Goal: Task Accomplishment & Management: Complete application form

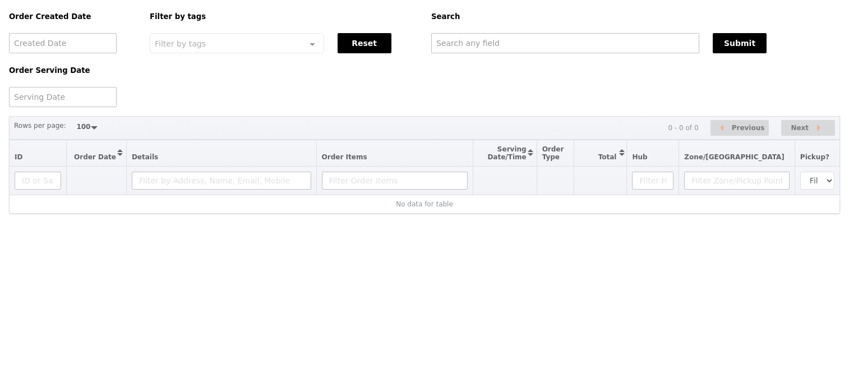
select select "100"
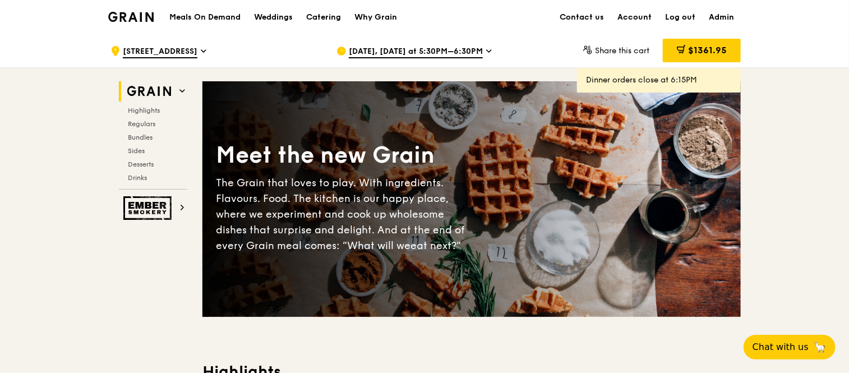
click at [197, 46] on span "[STREET_ADDRESS]" at bounding box center [160, 52] width 75 height 12
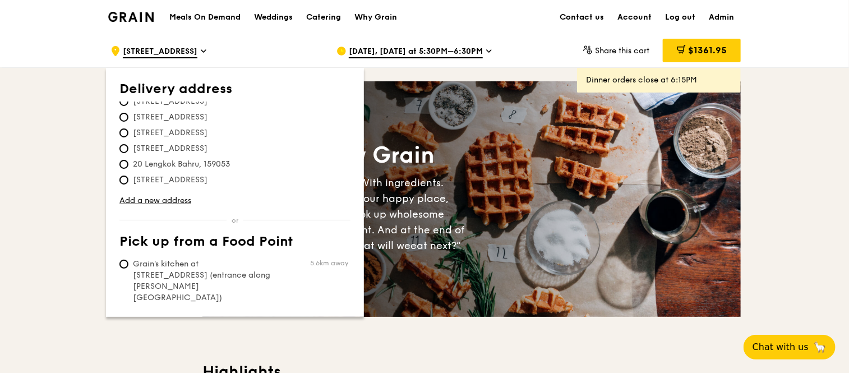
scroll to position [154, 0]
click at [399, 44] on div "[DATE], [DATE] at 5:30PM–6:30PM" at bounding box center [440, 51] width 208 height 34
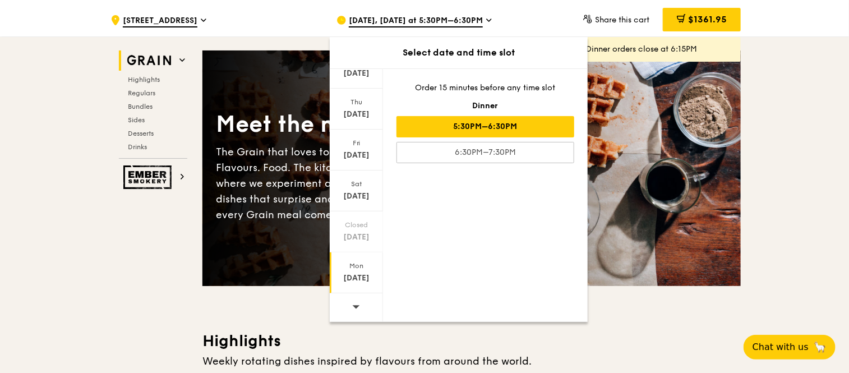
scroll to position [31, 0]
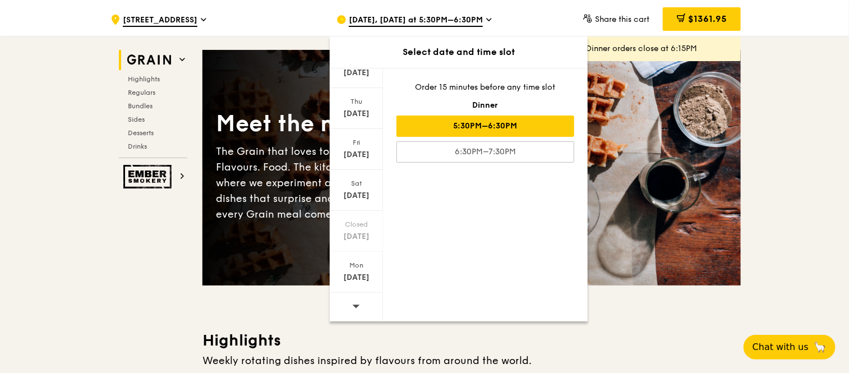
click at [355, 299] on span at bounding box center [356, 306] width 8 height 26
click at [359, 149] on div "[DATE]" at bounding box center [356, 154] width 50 height 11
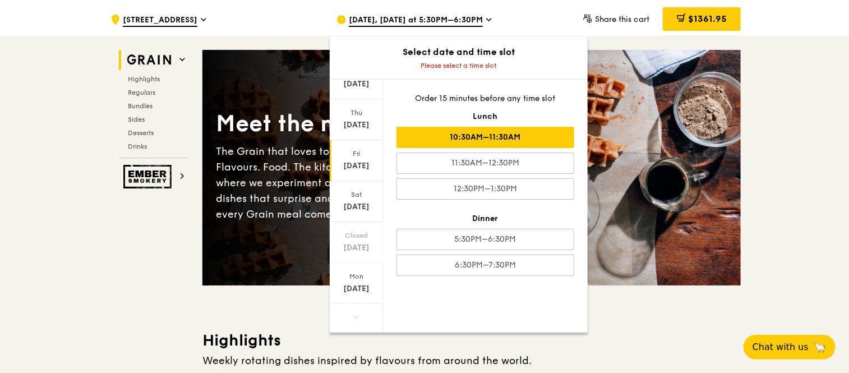
click at [456, 138] on div "10:30AM–11:30AM" at bounding box center [485, 137] width 178 height 21
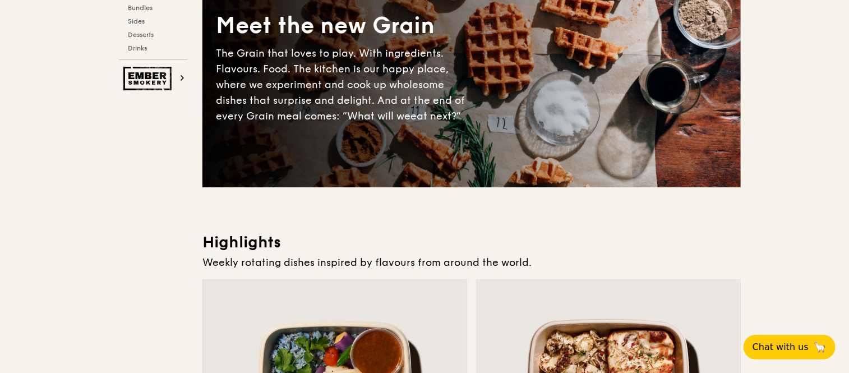
scroll to position [0, 0]
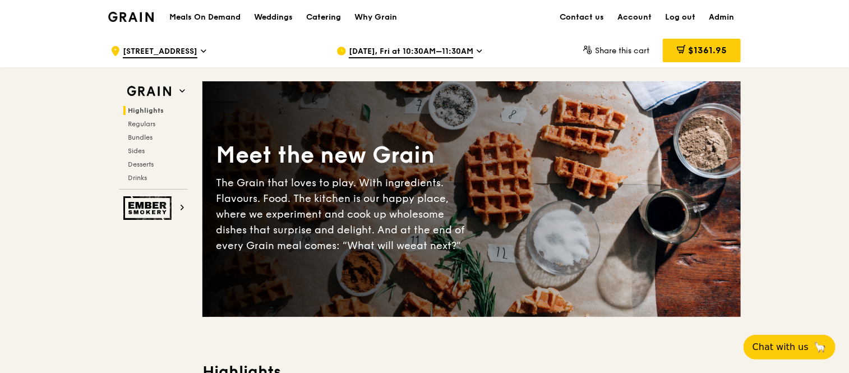
click at [330, 12] on div "Catering" at bounding box center [323, 18] width 35 height 34
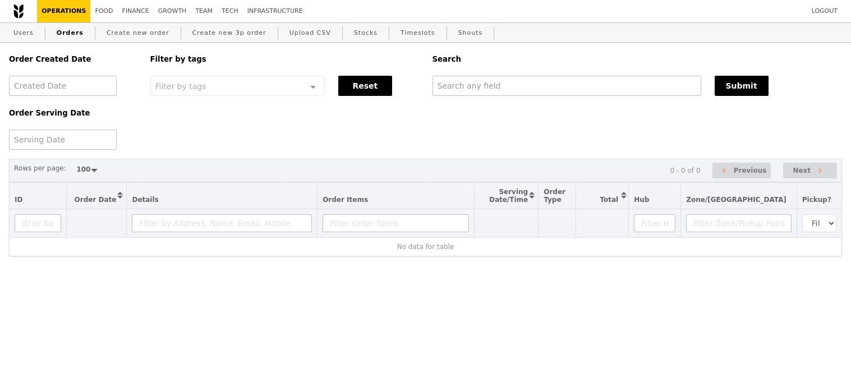
select select "100"
click at [471, 89] on input "text" at bounding box center [566, 86] width 269 height 20
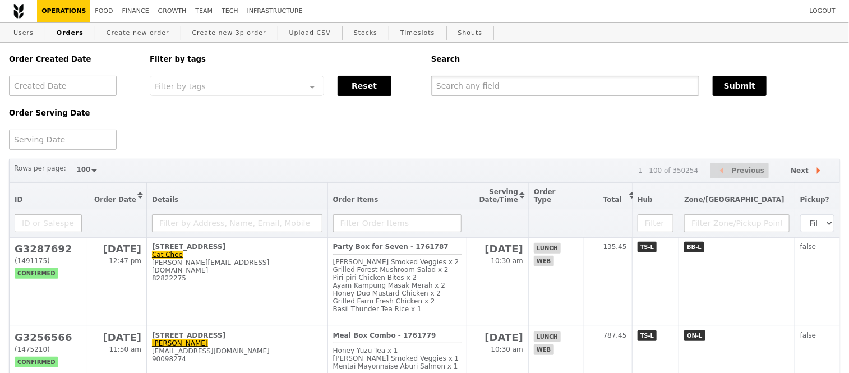
paste input "jaime_goh@cscollege.gov.sg"
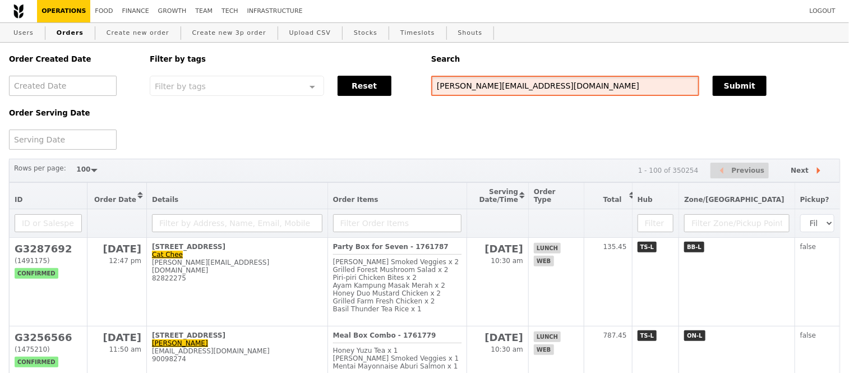
type input "jaime_goh@cscollege.gov.sg"
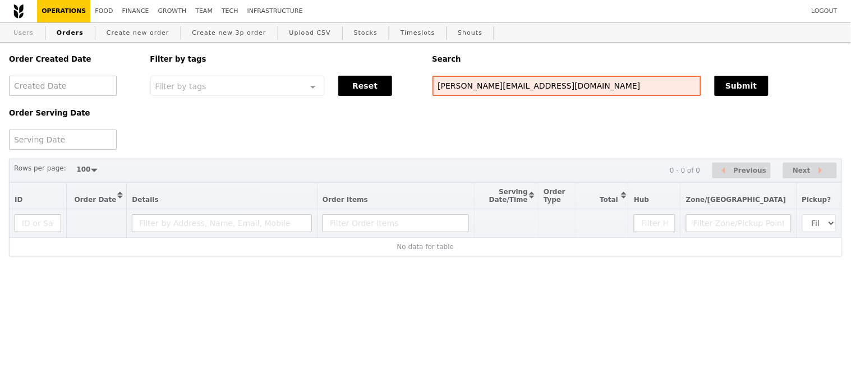
click at [25, 34] on link "Users" at bounding box center [23, 33] width 29 height 20
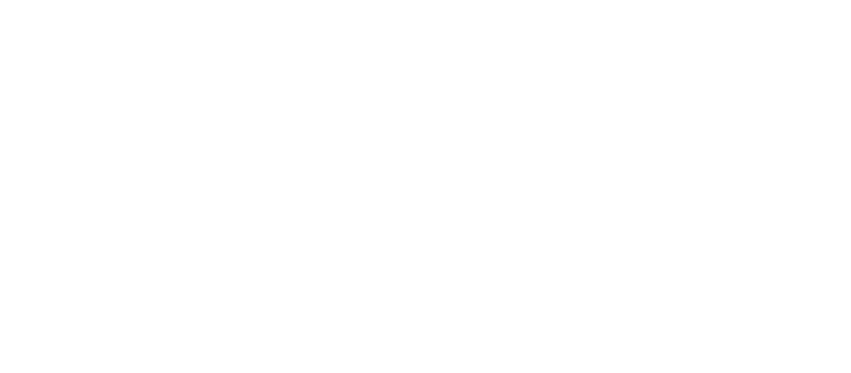
select select "100"
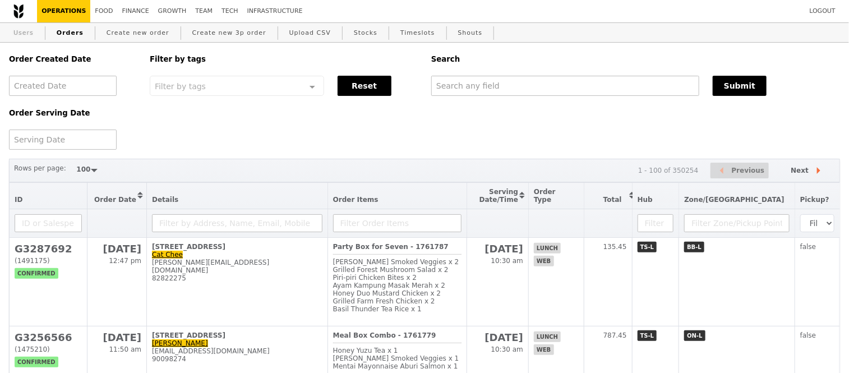
click at [24, 35] on link "Users" at bounding box center [23, 33] width 29 height 20
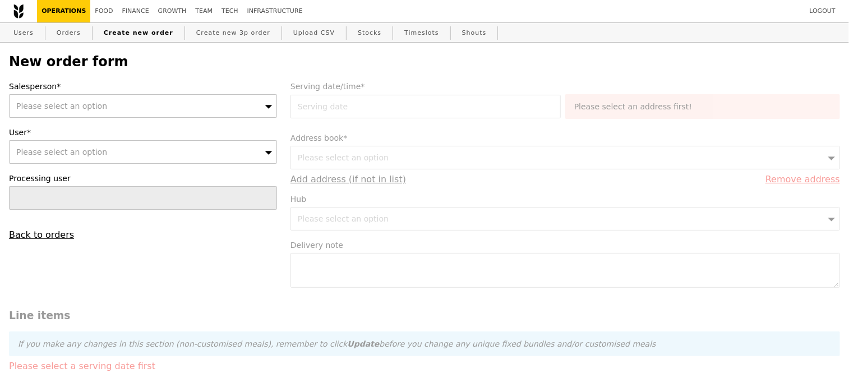
click at [109, 100] on div "Please select an option" at bounding box center [143, 106] width 268 height 24
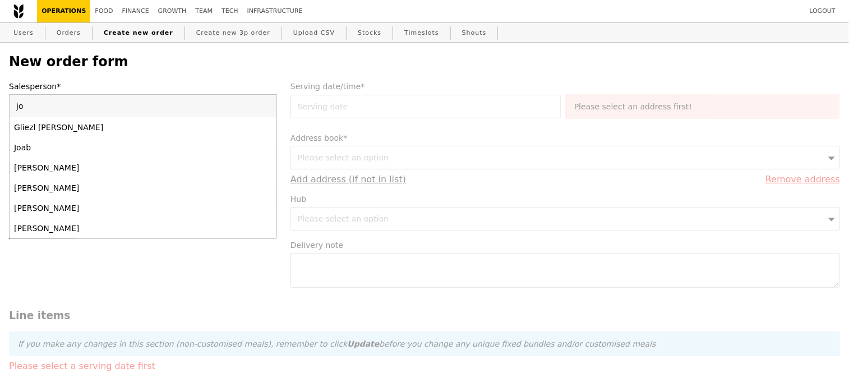
type input "joy"
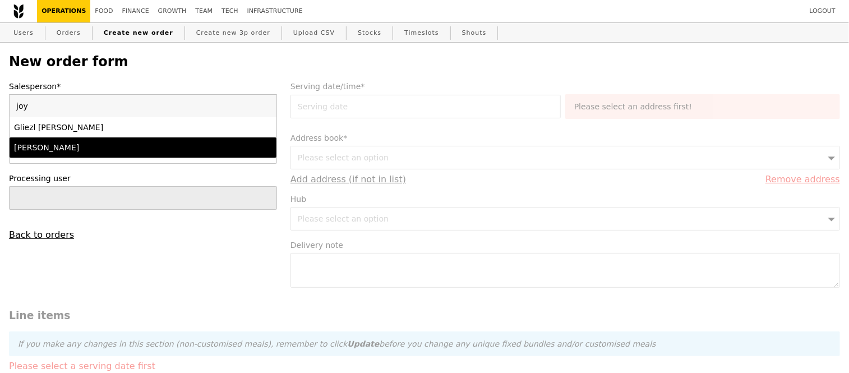
click at [100, 144] on div "Joyce" at bounding box center [110, 147] width 193 height 11
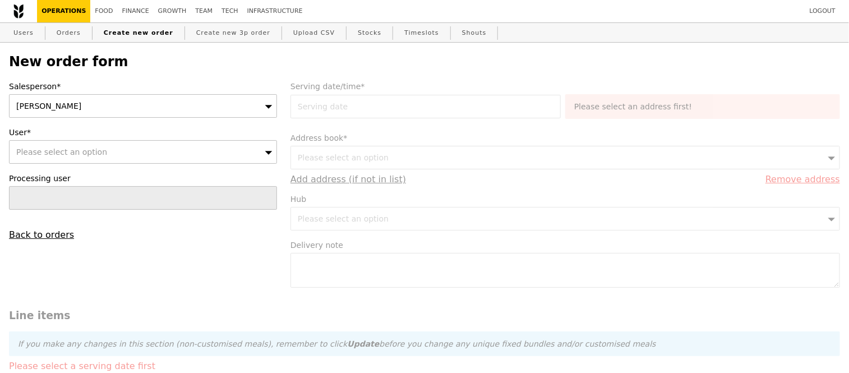
click at [80, 156] on span "Please select an option" at bounding box center [61, 151] width 91 height 9
type input "jaime_goh@cscollege.gov.sg"
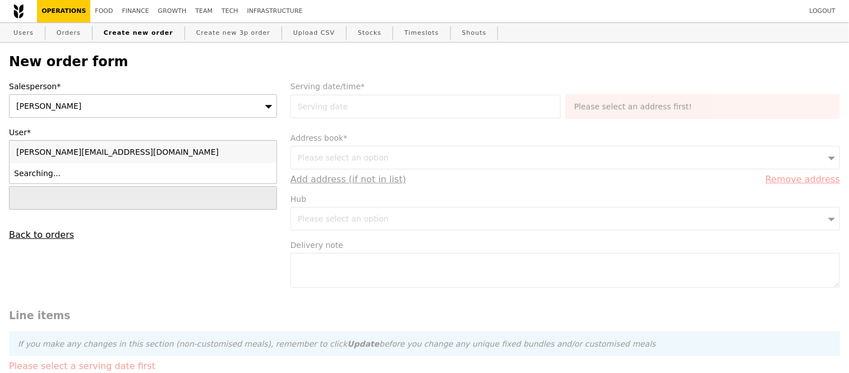
type input "Confirm"
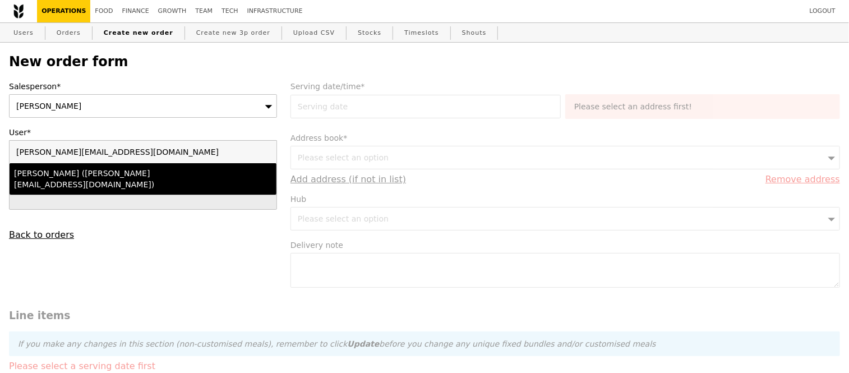
type input "jaime_goh@cscollege.gov.sg"
click at [108, 177] on div "Jaime Goh (jaime_goh@cscollege.gov.sg)" at bounding box center [110, 179] width 193 height 22
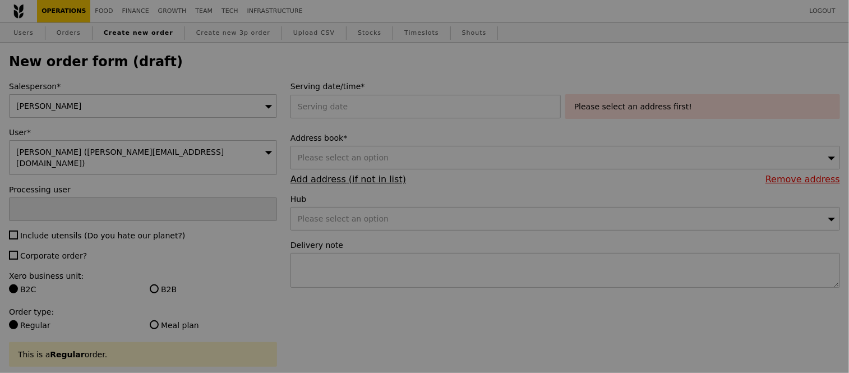
type input "Confirm"
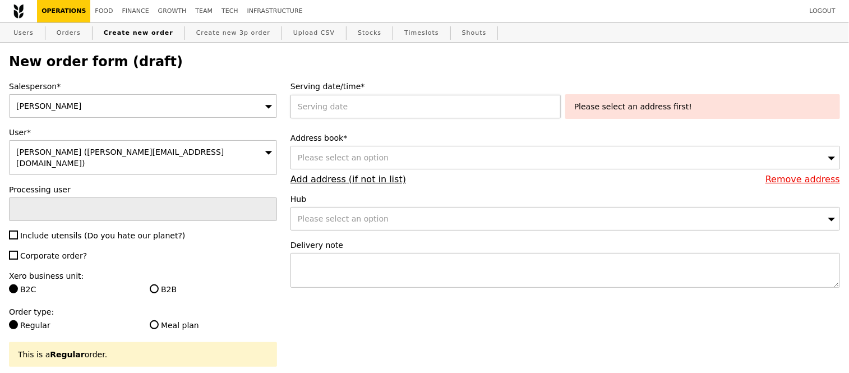
click at [363, 101] on div at bounding box center [427, 107] width 275 height 24
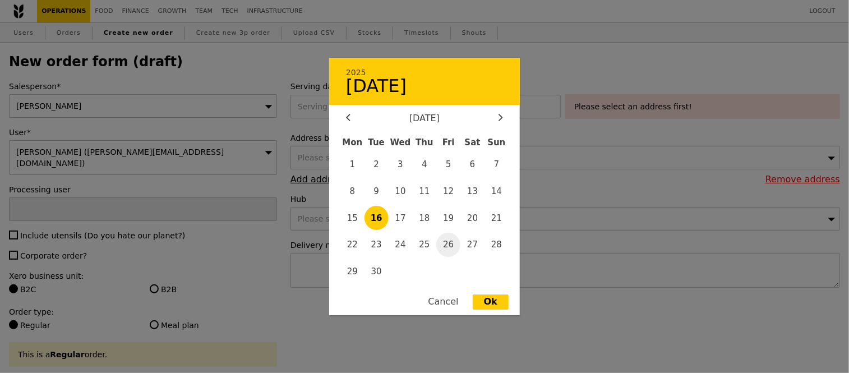
click at [446, 243] on span "26" at bounding box center [448, 245] width 24 height 24
type input "26 Sep 2025"
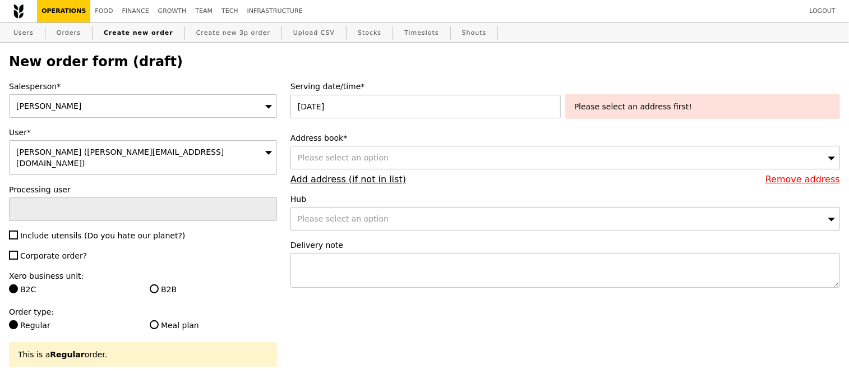
click at [533, 160] on div "Please select an option" at bounding box center [564, 158] width 549 height 24
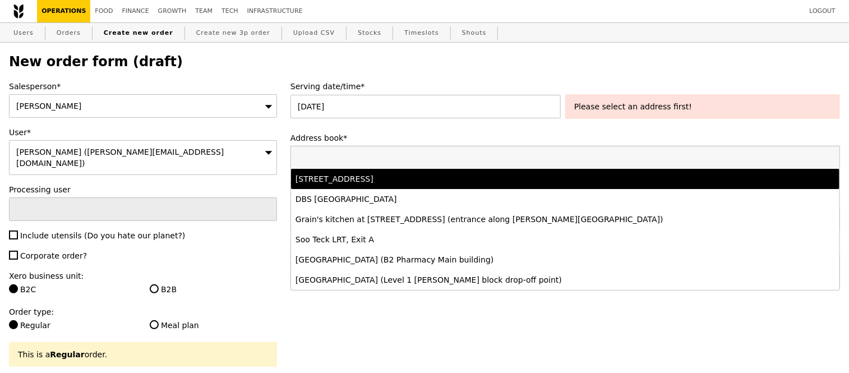
click at [437, 183] on div "31 North Buona Vista Road, #-, Singapore 275983" at bounding box center [497, 178] width 405 height 11
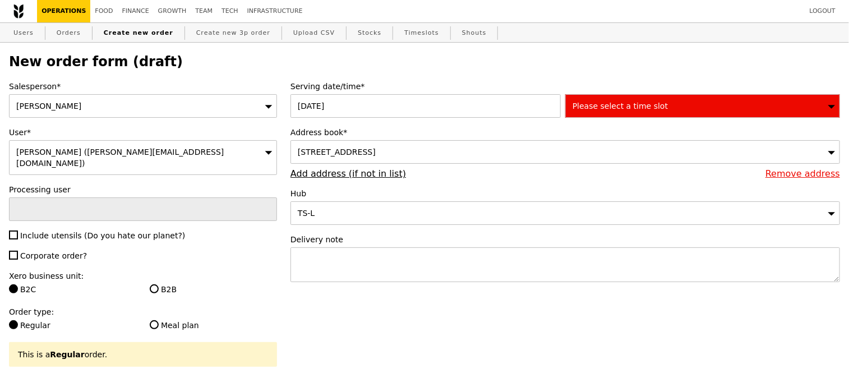
click at [674, 107] on div "Please select a time slot" at bounding box center [702, 106] width 275 height 24
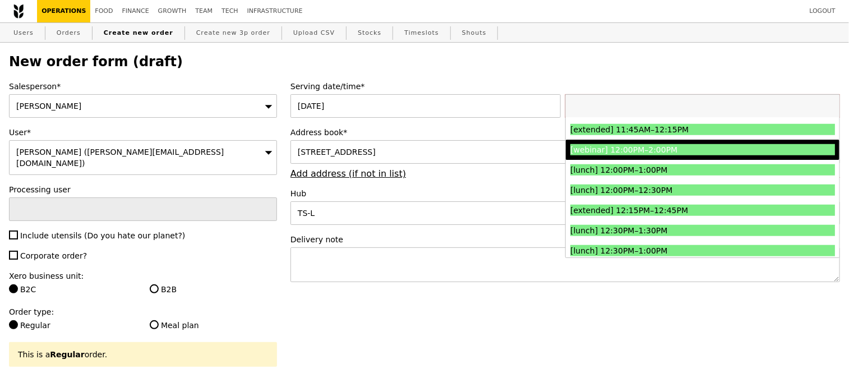
scroll to position [483, 0]
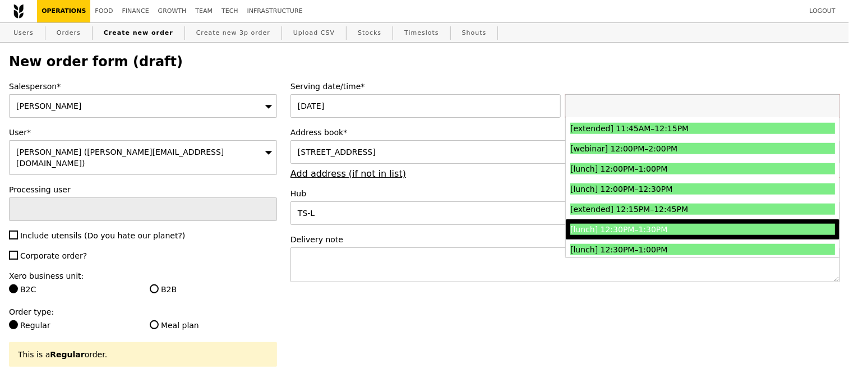
click at [638, 228] on div "[lunch] 12:30PM–1:30PM" at bounding box center [669, 229] width 198 height 11
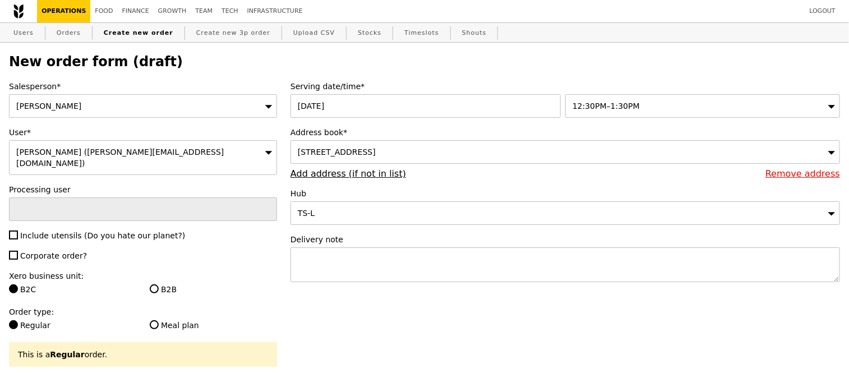
type input "Confirm"
click at [12, 230] on input "Include utensils (Do you hate our planet?)" at bounding box center [13, 234] width 9 height 9
checkbox input "true"
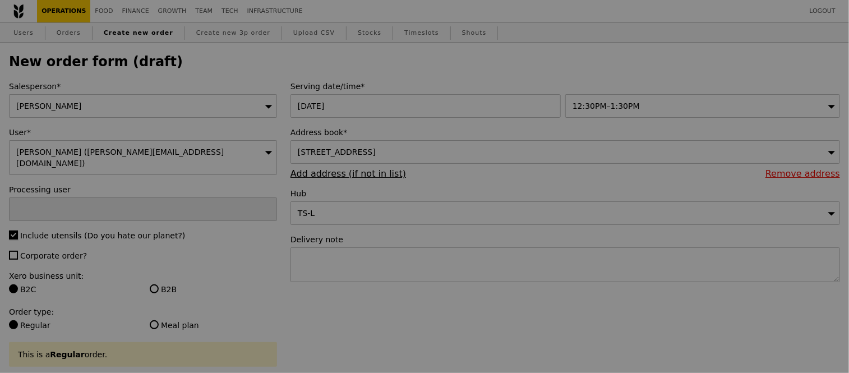
type input "Confirm"
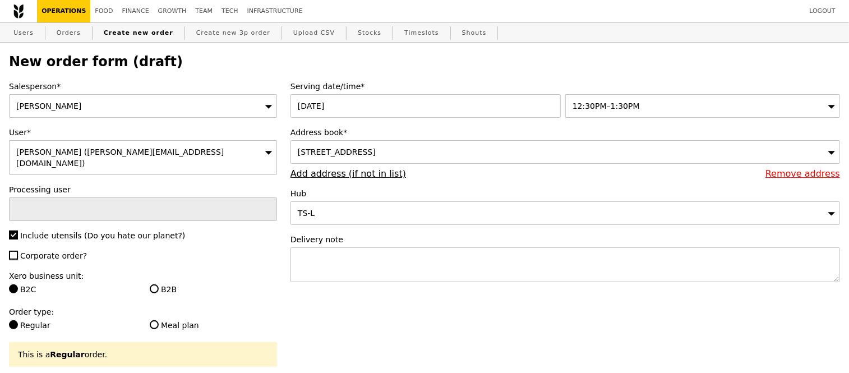
click at [12, 251] on input "Corporate order?" at bounding box center [13, 255] width 9 height 9
checkbox input "true"
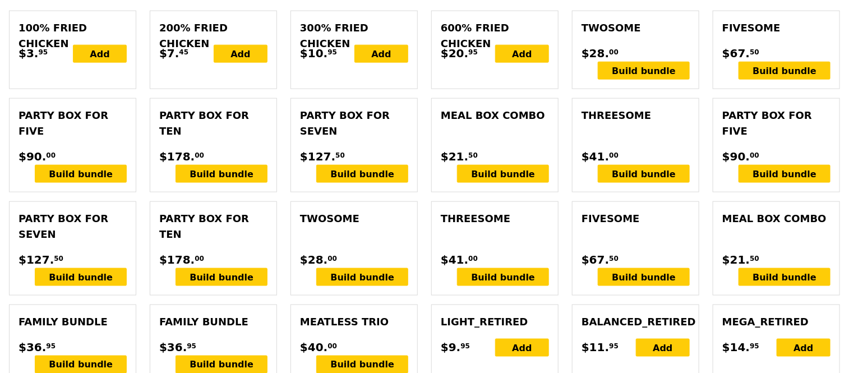
scroll to position [597, 0]
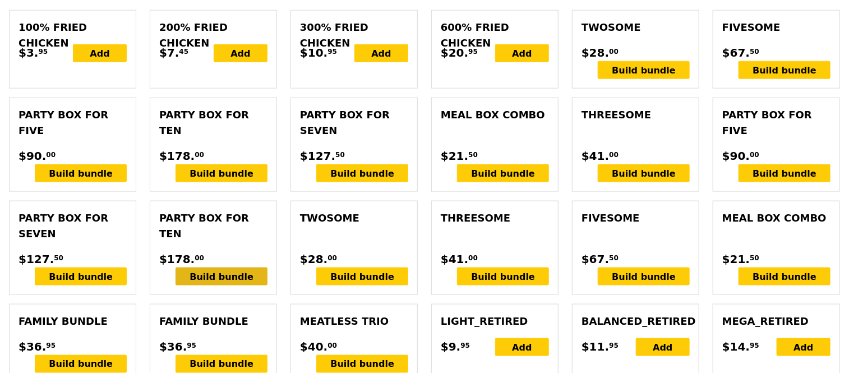
click at [225, 278] on div "Build bundle" at bounding box center [221, 276] width 92 height 18
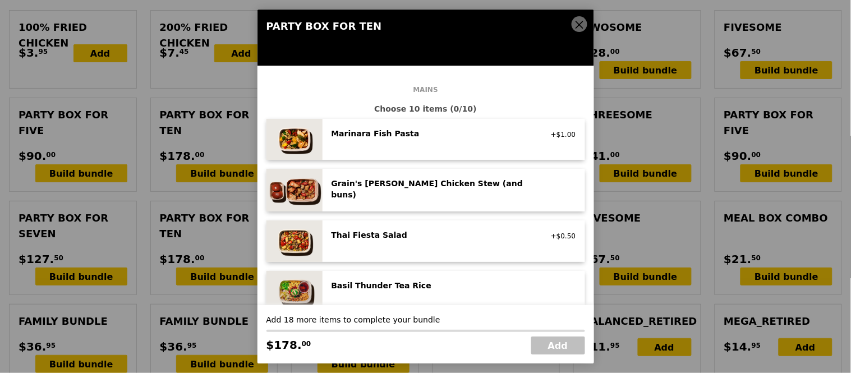
click at [577, 21] on icon at bounding box center [579, 25] width 10 height 10
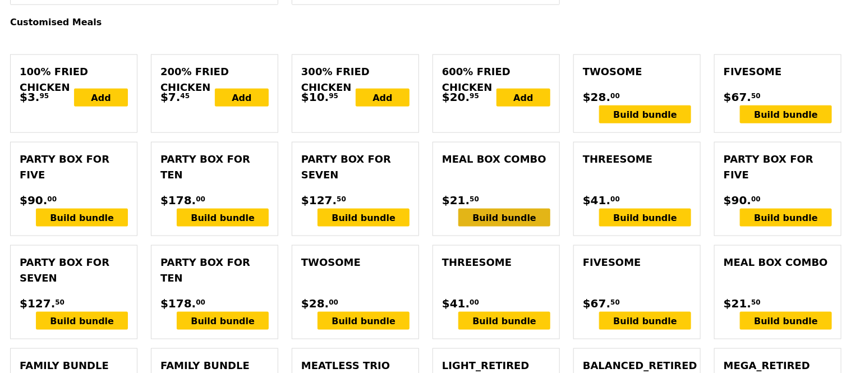
scroll to position [552, 0]
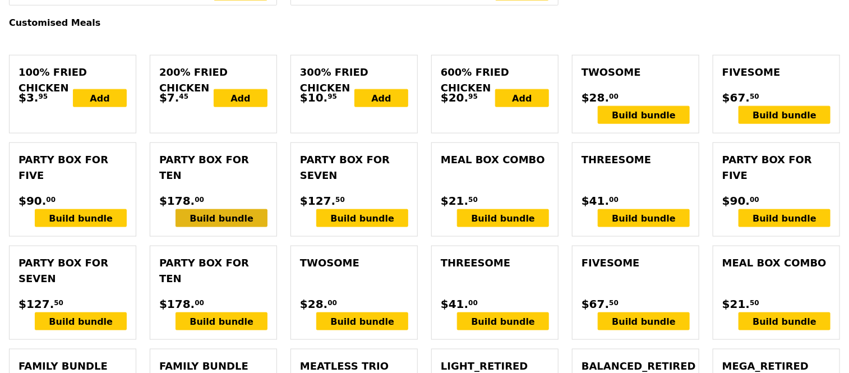
click at [215, 220] on div "Build bundle" at bounding box center [221, 218] width 92 height 18
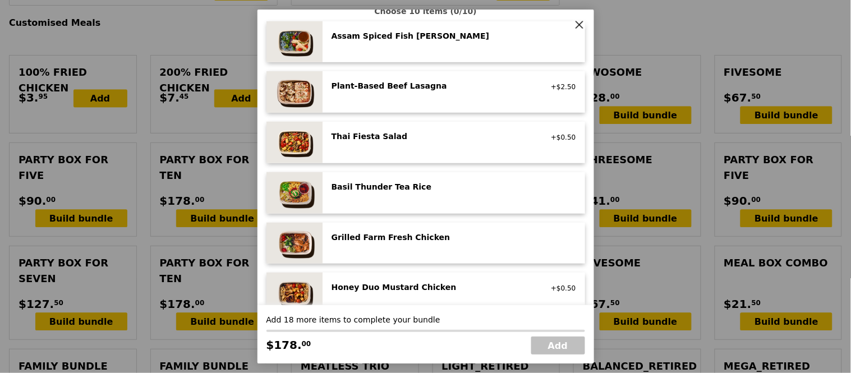
scroll to position [177, 0]
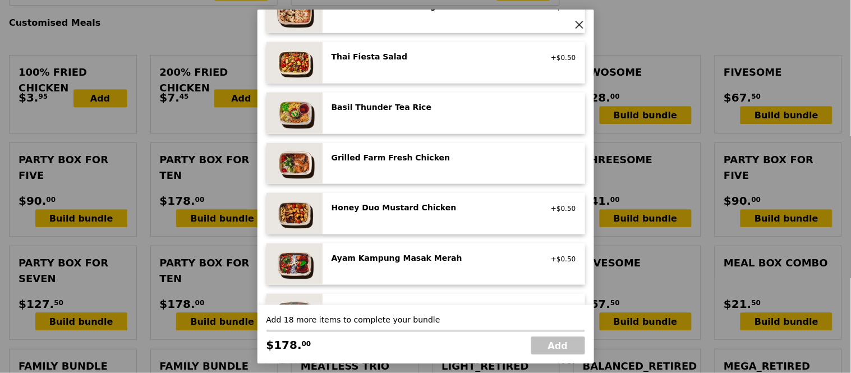
click at [393, 202] on div "Honey Duo Mustard Chicken" at bounding box center [431, 207] width 201 height 11
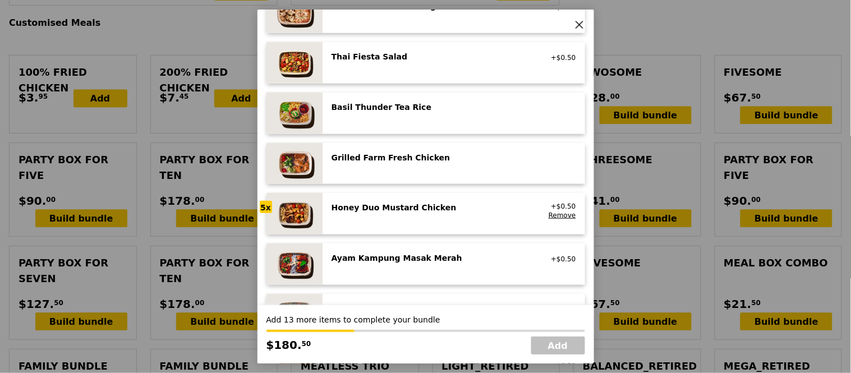
click at [393, 202] on div "Honey Duo Mustard Chicken" at bounding box center [431, 207] width 201 height 11
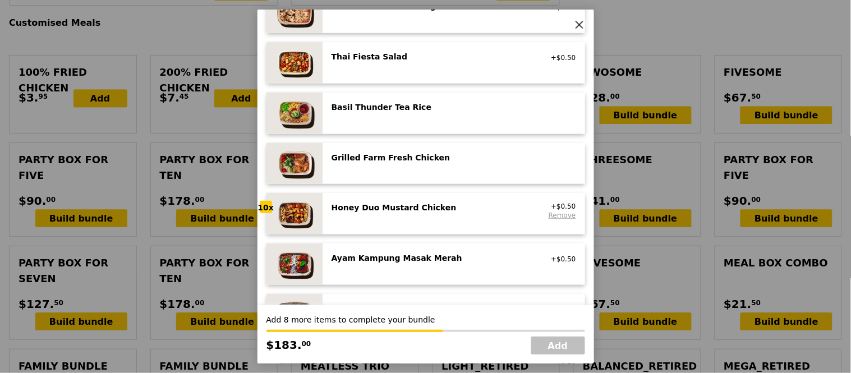
click at [551, 214] on link "Remove" at bounding box center [561, 216] width 27 height 8
click at [396, 210] on div "Honey Duo Mustard Chicken" at bounding box center [431, 207] width 201 height 11
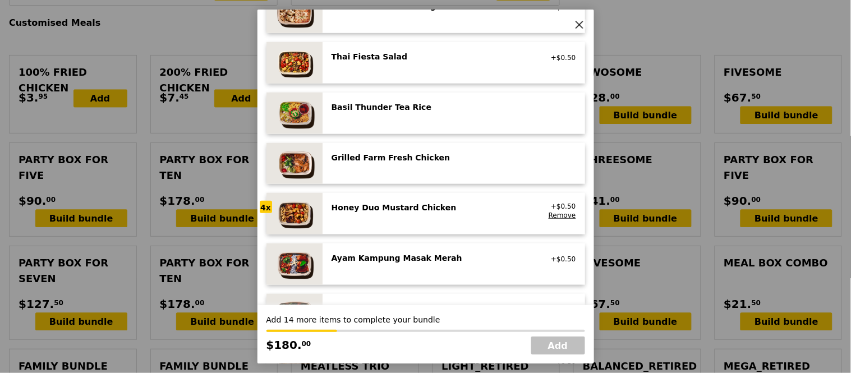
click at [396, 210] on div "Honey Duo Mustard Chicken" at bounding box center [431, 207] width 201 height 11
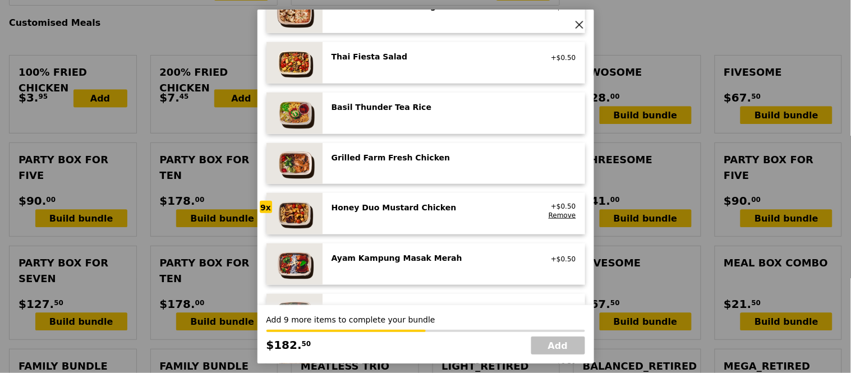
click at [397, 250] on div "Ayam Kampung Masak Merah high protein, spicy, contains allium, shellfish, soy, …" at bounding box center [453, 263] width 262 height 41
click at [373, 256] on div "Ayam Kampung Masak Merah" at bounding box center [431, 257] width 201 height 11
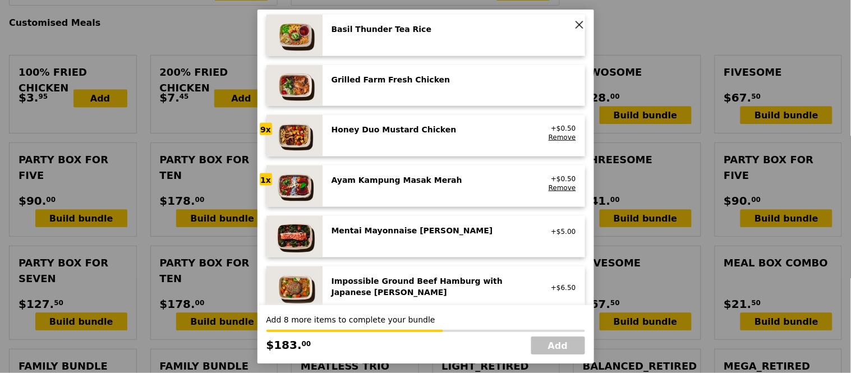
scroll to position [256, 0]
click at [552, 188] on link "Remove" at bounding box center [561, 187] width 27 height 8
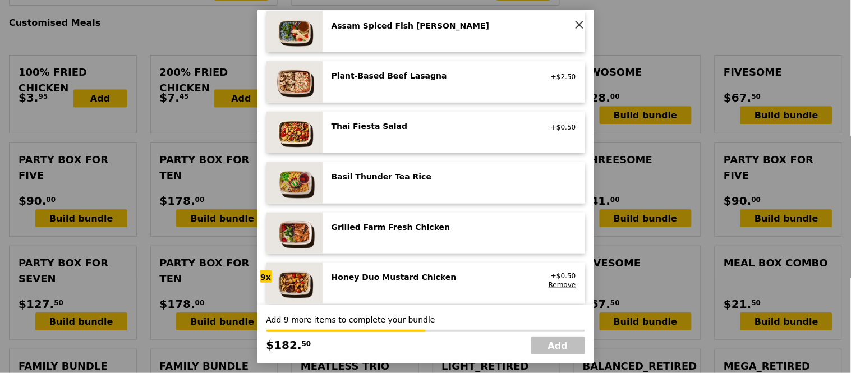
scroll to position [101, 0]
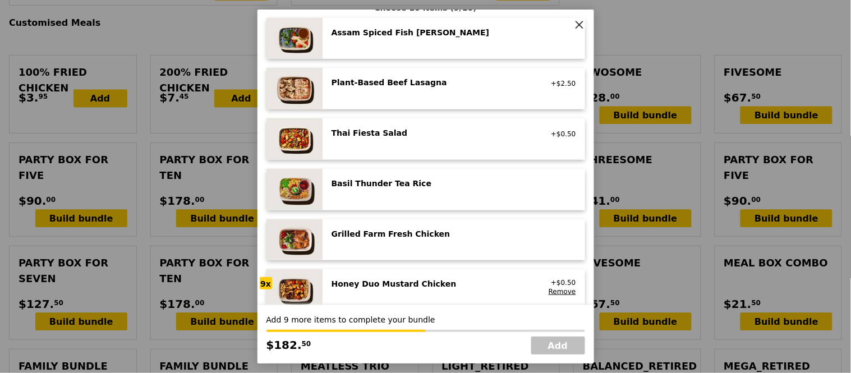
click at [385, 96] on div "Plant‑Based Beef Lasagna vegetarian, contains allium, dairy, soy, wheat +$2.50" at bounding box center [453, 89] width 244 height 24
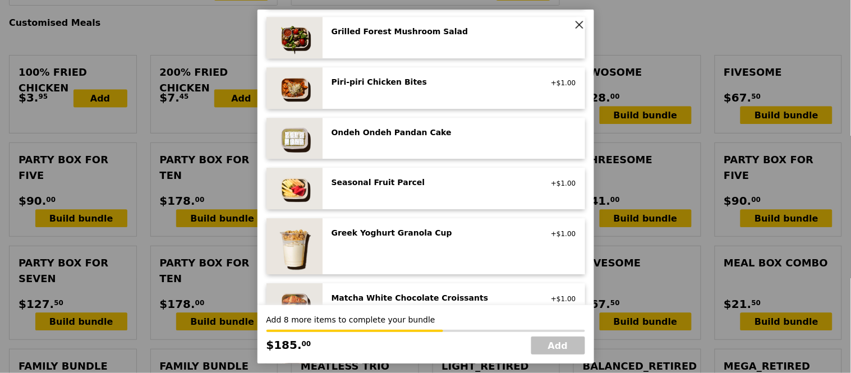
scroll to position [750, 0]
click at [375, 150] on div "Ondeh Ondeh Pandan Cake vegetarian, contains dairy, egg, wheat" at bounding box center [453, 138] width 262 height 41
click at [375, 150] on div "Ondeh Ondeh Pandan Cake vegetarian, contains dairy, egg, wheat Remove" at bounding box center [453, 138] width 262 height 41
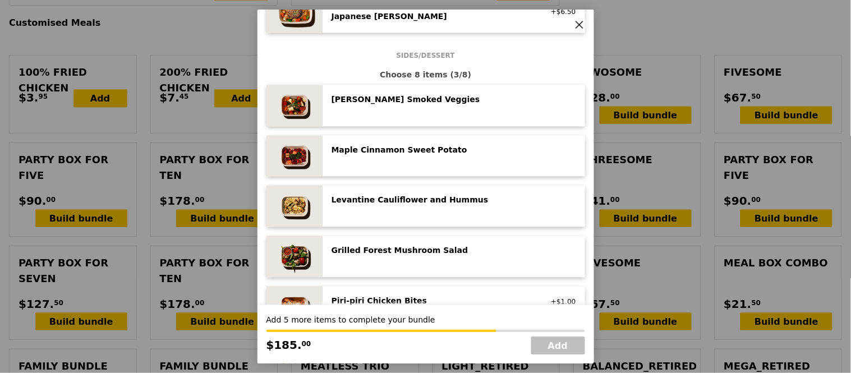
scroll to position [543, 0]
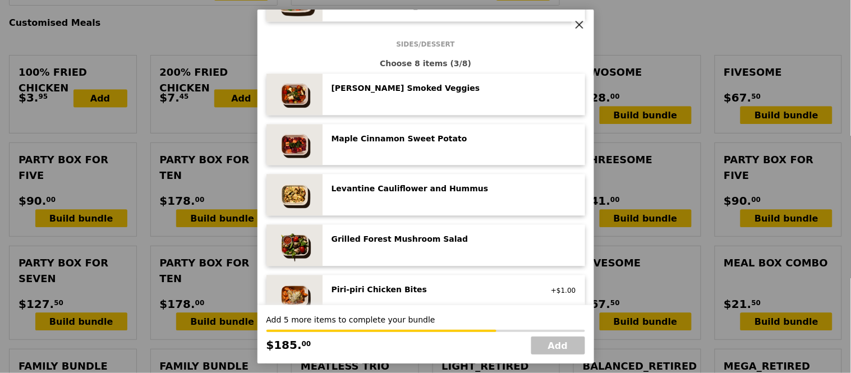
click at [340, 98] on div "Rosemary Smoked Veggies low carb, vegan" at bounding box center [453, 94] width 244 height 24
click at [340, 98] on div "Rosemary Smoked Veggies low carb, vegan Remove" at bounding box center [453, 94] width 244 height 24
click at [389, 150] on div "Maple Cinnamon Sweet Potato vegan" at bounding box center [453, 145] width 244 height 24
click at [389, 150] on div "Maple Cinnamon Sweet Potato vegan Remove" at bounding box center [453, 145] width 244 height 24
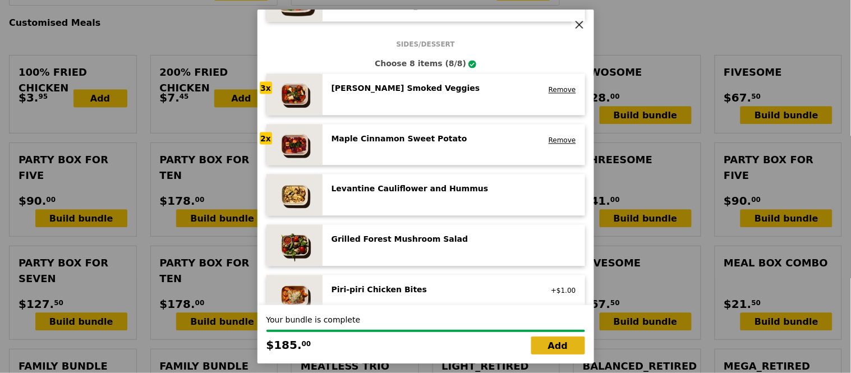
click at [561, 348] on link "Add" at bounding box center [558, 345] width 54 height 18
type input "Loading..."
type input "185.00"
type input "3.62"
type input "3.95"
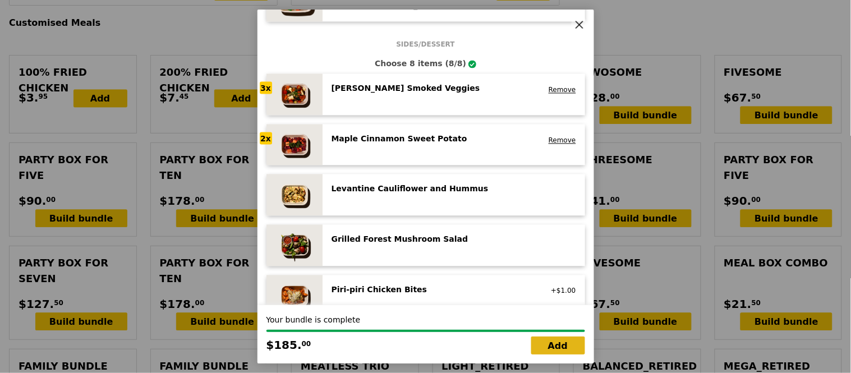
type input "188.95"
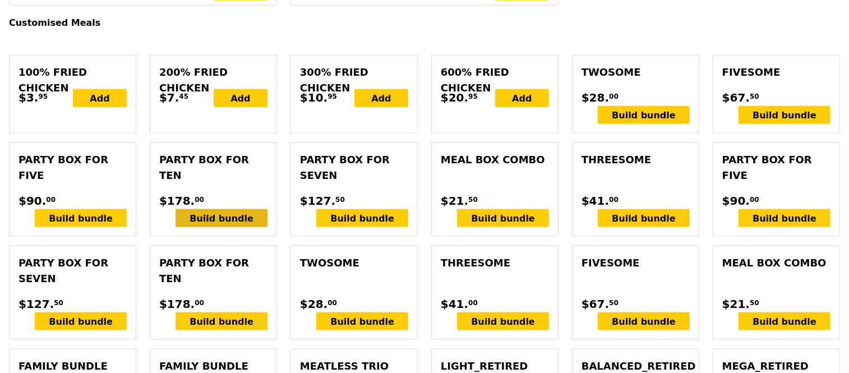
click at [227, 219] on div "Build bundle" at bounding box center [221, 218] width 92 height 18
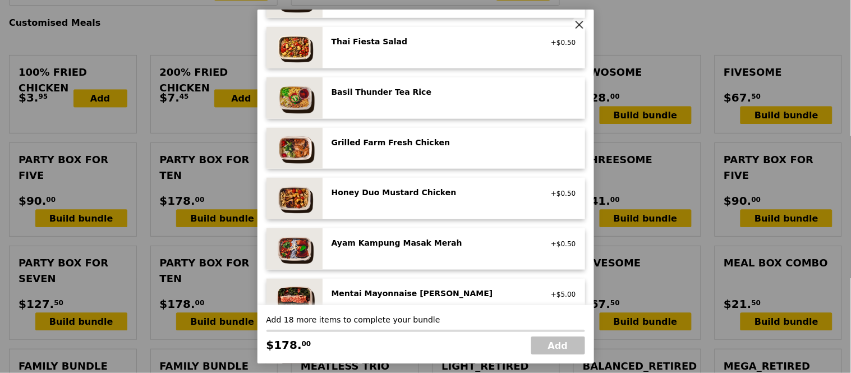
scroll to position [193, 0]
click at [408, 239] on div "Ayam Kampung Masak Merah" at bounding box center [431, 242] width 201 height 11
click at [410, 159] on div "Grilled Farm Fresh Chicken high protein, contains allium, dairy, nuts, soy" at bounding box center [453, 148] width 244 height 24
click at [410, 159] on div "Grilled Farm Fresh Chicken high protein, contains allium, dairy, nuts, soy Remo…" at bounding box center [453, 148] width 244 height 24
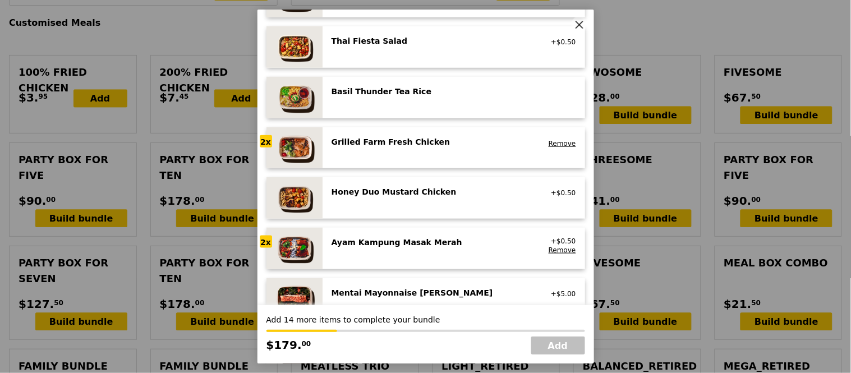
click at [410, 159] on div "Grilled Farm Fresh Chicken high protein, contains allium, dairy, nuts, soy Remo…" at bounding box center [453, 148] width 244 height 24
click at [405, 101] on div "Basil Thunder Tea Rice vegetarian, contains allium, barley, egg, nuts, soy, whe…" at bounding box center [453, 98] width 244 height 24
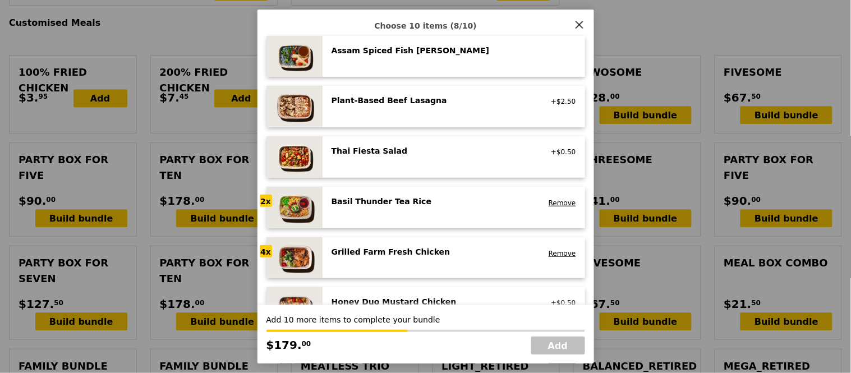
scroll to position [77, 0]
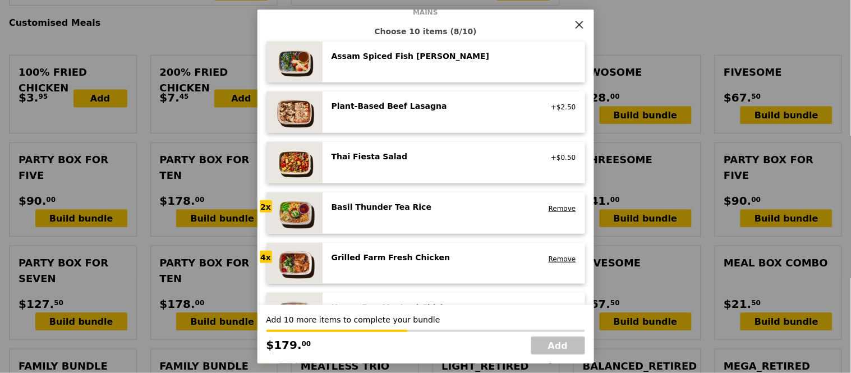
click at [360, 68] on div "Assam Spiced Fish Curry pescatarian, spicy, contains allium, egg, nuts, shellfi…" at bounding box center [453, 62] width 244 height 24
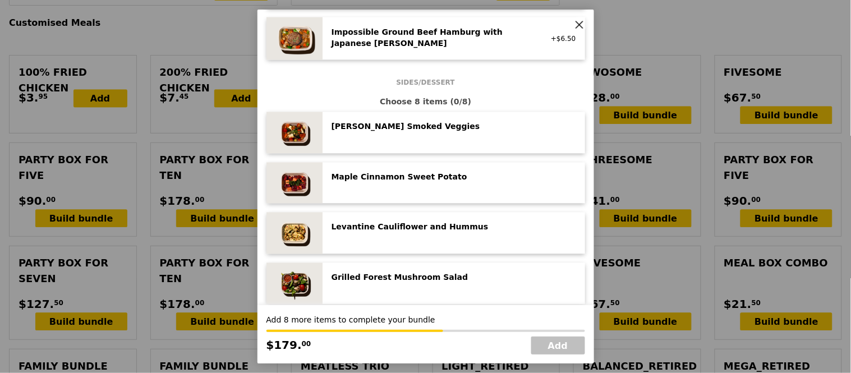
scroll to position [505, 0]
click at [387, 218] on div "Levantine Cauliflower and Hummus low carb, vegan" at bounding box center [453, 231] width 262 height 41
click at [387, 218] on div "Levantine Cauliflower and Hummus low carb, vegan Remove" at bounding box center [453, 231] width 262 height 41
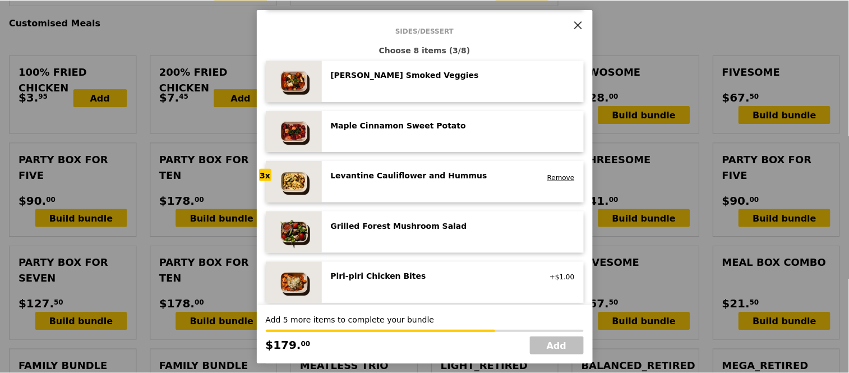
scroll to position [557, 0]
click at [374, 216] on div "Grilled Forest Mushroom Salad low carb, vegan" at bounding box center [453, 230] width 262 height 41
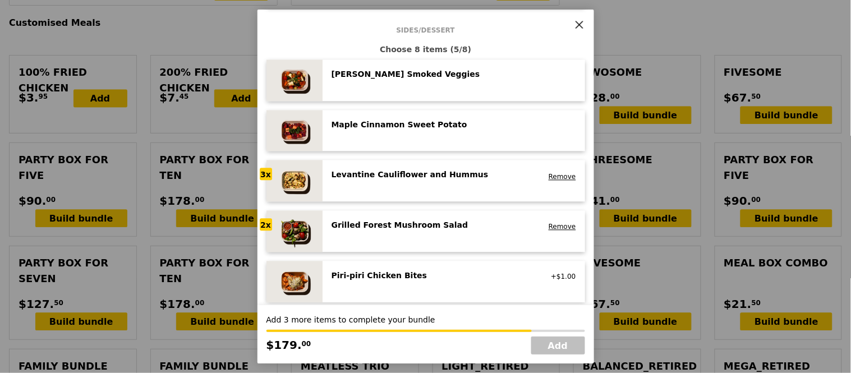
click at [374, 216] on div "Grilled Forest Mushroom Salad low carb, vegan Remove" at bounding box center [453, 230] width 262 height 41
click at [403, 270] on div "Piri‑piri Chicken Bites" at bounding box center [431, 275] width 201 height 11
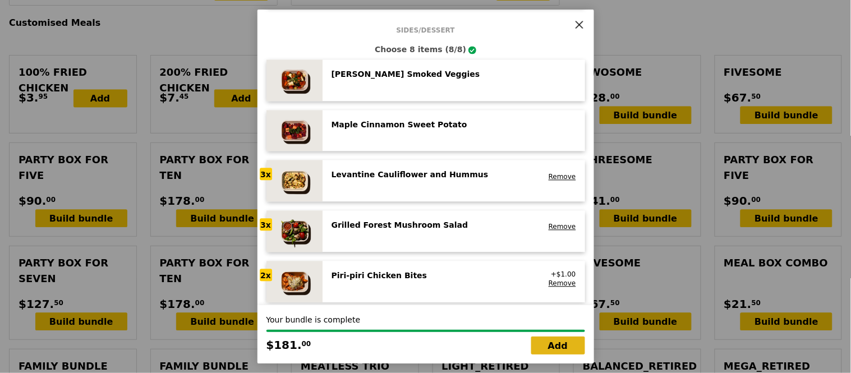
click at [561, 343] on link "Add" at bounding box center [558, 345] width 54 height 18
type input "Loading..."
type input "366.00"
type input "369.95"
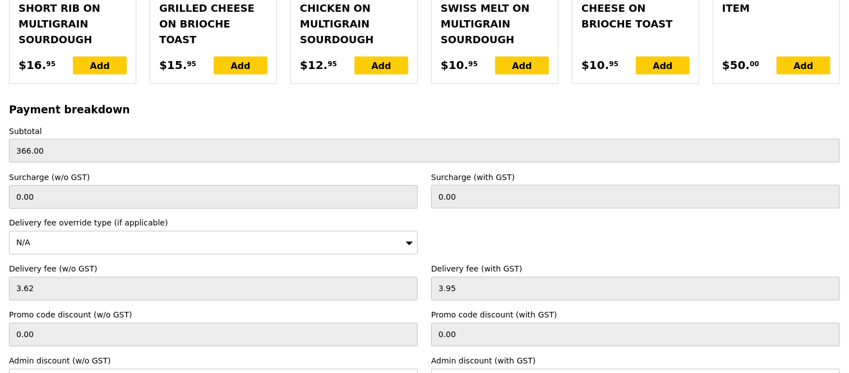
scroll to position [2837, 0]
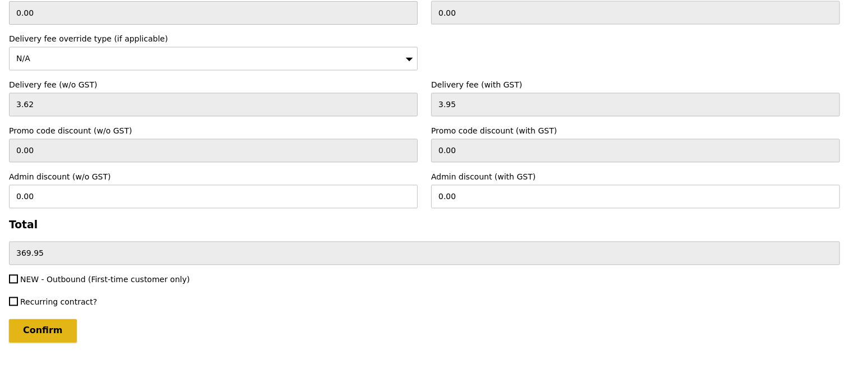
click at [44, 319] on input "Confirm" at bounding box center [43, 331] width 68 height 24
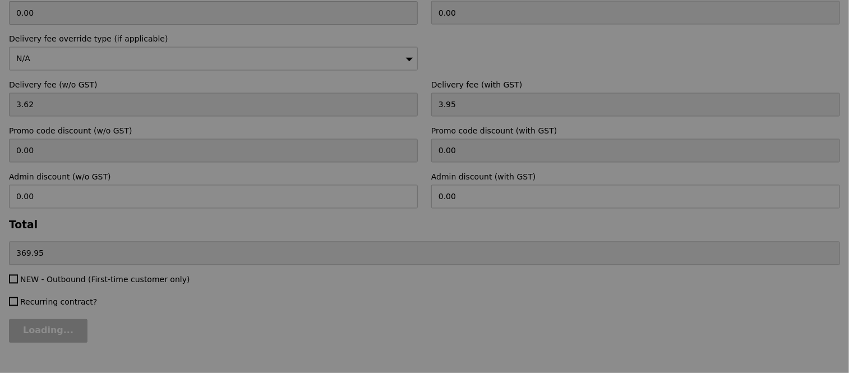
type input "Loading..."
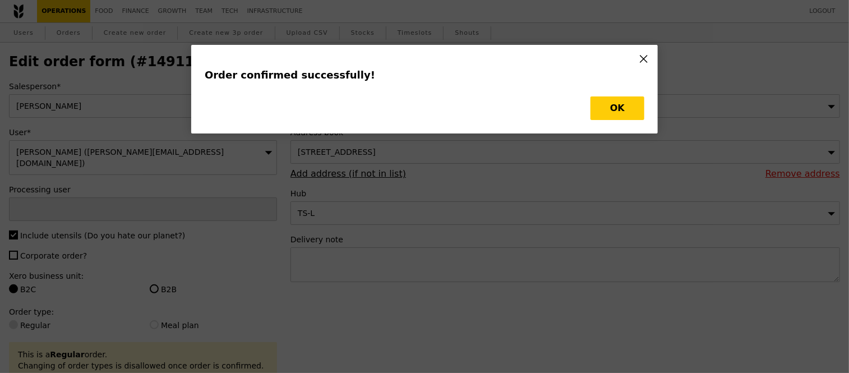
type input "Jhoana Castillo"
type input "Loading..."
checkbox input "false"
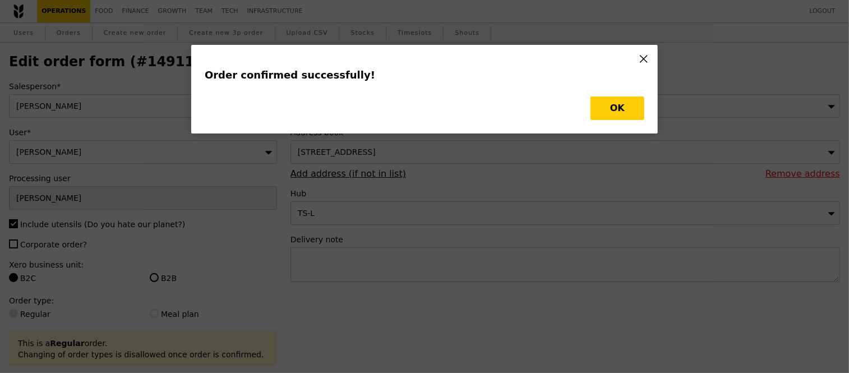
type input "Update"
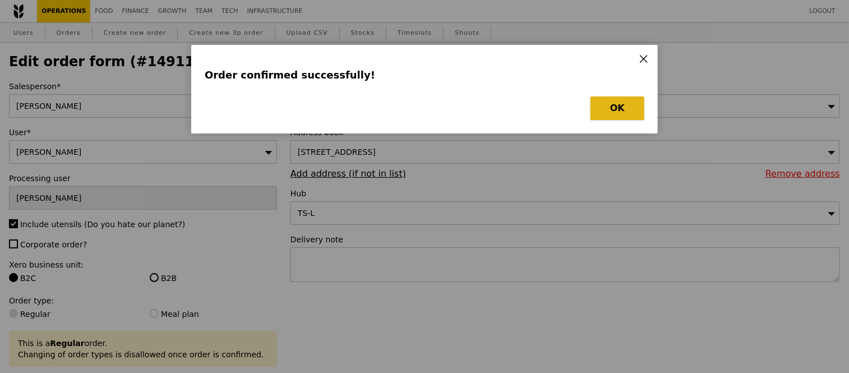
click at [612, 112] on button "OK" at bounding box center [617, 108] width 54 height 24
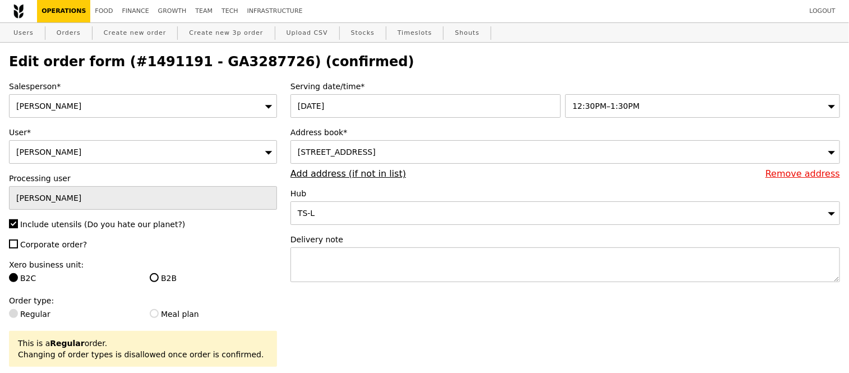
click at [216, 62] on h2 "Edit order form (#1491191 - GA3287726) (confirmed)" at bounding box center [424, 62] width 831 height 16
copy h2 "GA3287726"
click at [63, 31] on link "Orders" at bounding box center [68, 33] width 33 height 20
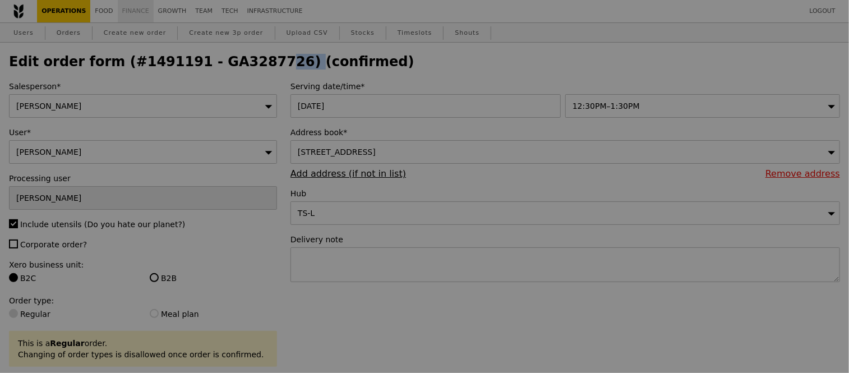
select select "100"
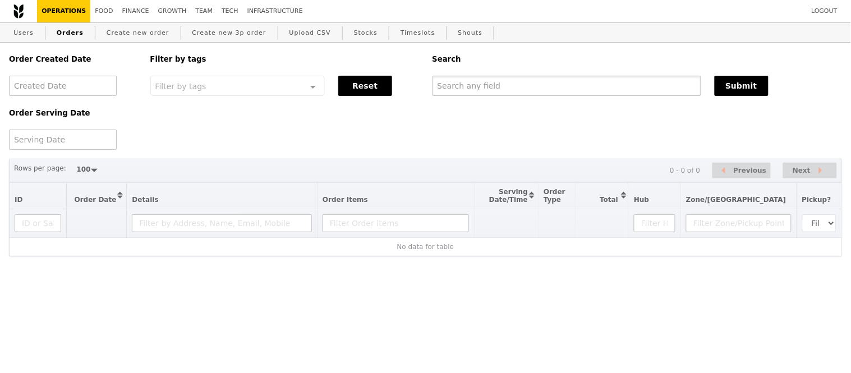
click at [480, 93] on input "text" at bounding box center [566, 86] width 269 height 20
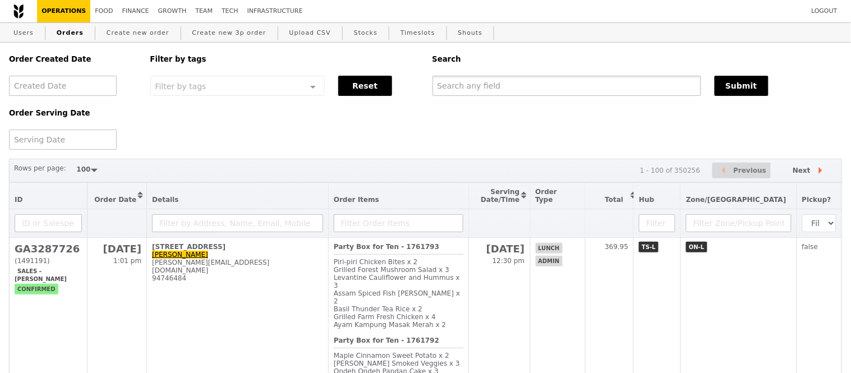
paste input "GA3287726"
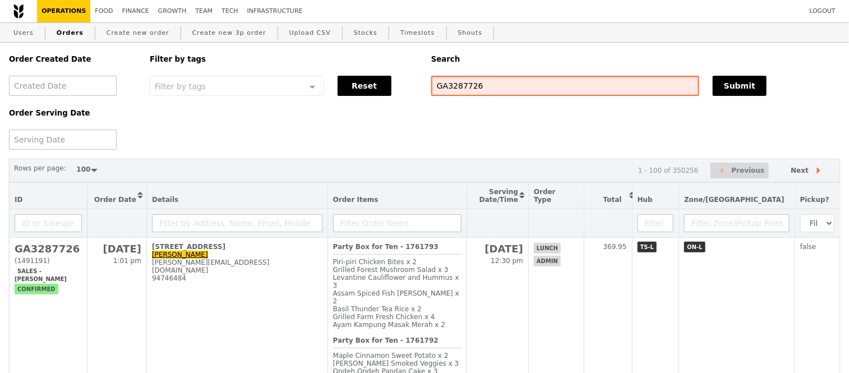
type input "GA3287726"
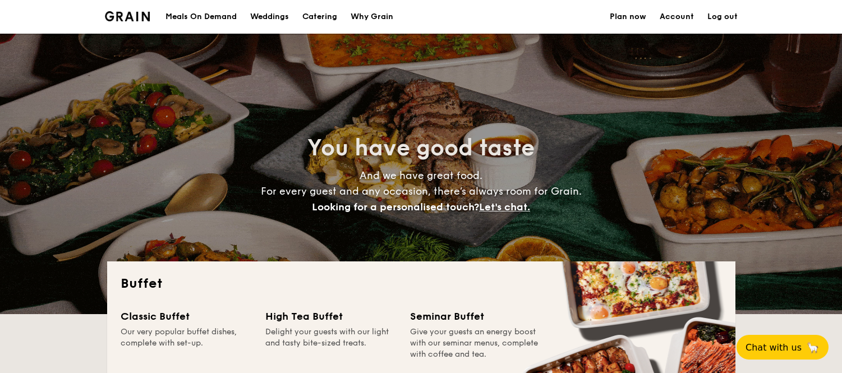
select select
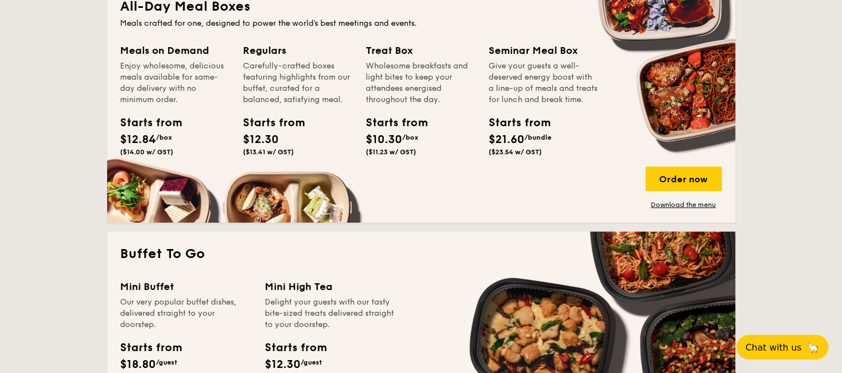
scroll to position [524, 0]
click at [660, 201] on link "Download the menu" at bounding box center [683, 205] width 76 height 9
